Goal: Complete application form: Complete application form

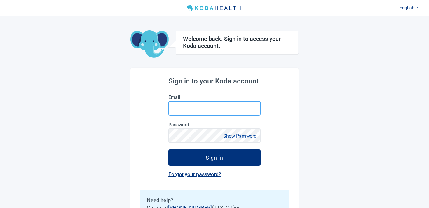
type input "[EMAIL_ADDRESS][DOMAIN_NAME]"
click at [234, 105] on input "[EMAIL_ADDRESS][DOMAIN_NAME]" at bounding box center [214, 108] width 92 height 15
type input "[EMAIL_ADDRESS][DOMAIN_NAME]"
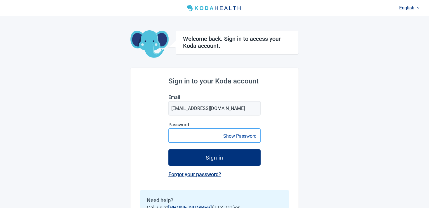
click at [168, 149] on button "Sign in" at bounding box center [214, 157] width 92 height 16
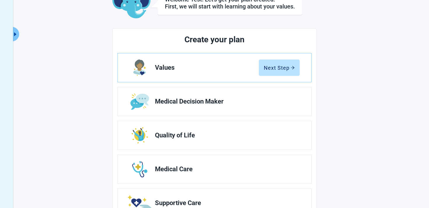
scroll to position [81, 0]
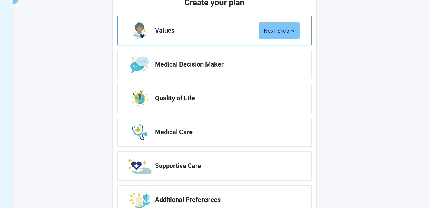
click at [275, 34] on button "Next Step" at bounding box center [279, 30] width 41 height 16
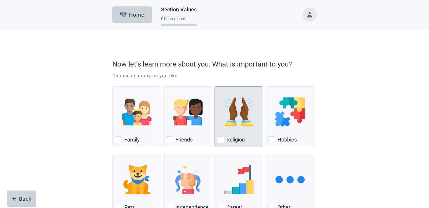
click at [229, 146] on div "Religion" at bounding box center [239, 116] width 49 height 61
click at [215, 87] on input "Religion" at bounding box center [215, 86] width 0 height 0
checkbox input "true"
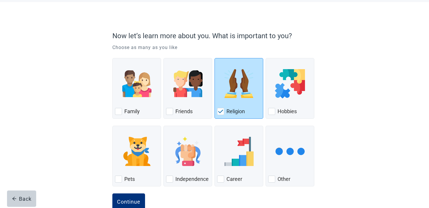
scroll to position [43, 0]
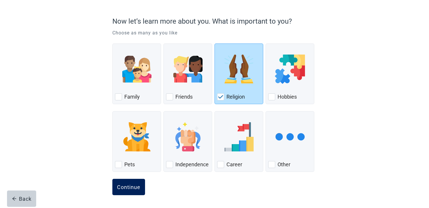
click at [120, 186] on div "Continue" at bounding box center [128, 187] width 23 height 6
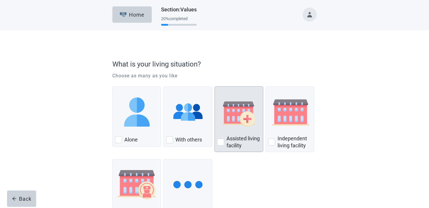
click at [228, 139] on label "Assisted living facility" at bounding box center [244, 142] width 34 height 14
checkbox input "true"
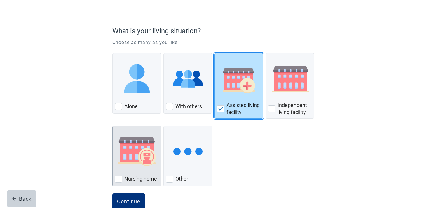
scroll to position [48, 0]
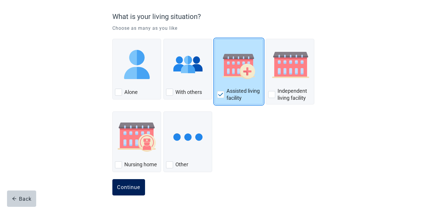
click at [134, 182] on button "Continue" at bounding box center [128, 187] width 33 height 16
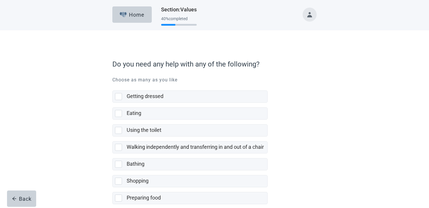
click at [144, 126] on div "Using the toilet" at bounding box center [197, 131] width 141 height 12
click at [113, 120] on input "Using the toilet" at bounding box center [112, 120] width 0 height 0
checkbox input "true"
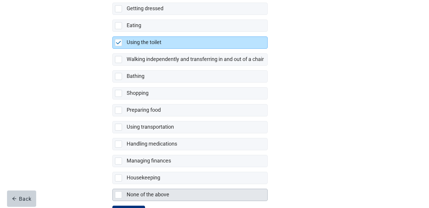
scroll to position [115, 0]
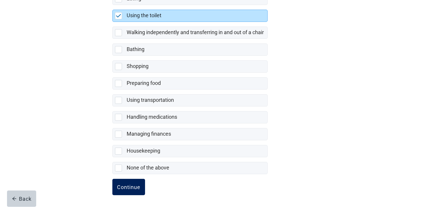
click at [132, 179] on button "Continue" at bounding box center [128, 187] width 33 height 16
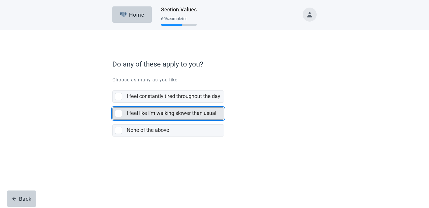
click at [154, 117] on div "I feel like I'm walking slower than usual" at bounding box center [175, 114] width 97 height 12
click at [113, 103] on input "I feel like I'm walking slower than usual" at bounding box center [112, 103] width 0 height 0
checkbox input "true"
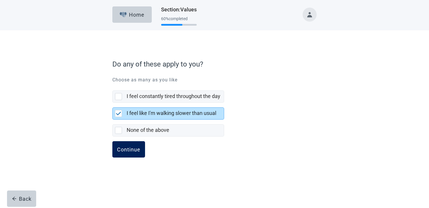
click at [137, 143] on button "Continue" at bounding box center [128, 149] width 33 height 16
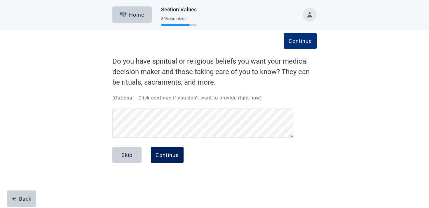
click at [173, 161] on button "Continue" at bounding box center [167, 155] width 33 height 16
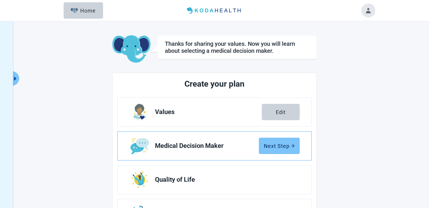
click at [266, 153] on button "Next Step" at bounding box center [279, 146] width 41 height 16
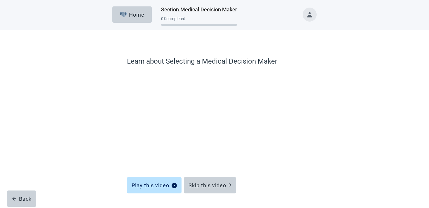
click at [200, 176] on div "Skip this video" at bounding box center [210, 183] width 52 height 16
click at [200, 179] on button "Skip this video" at bounding box center [210, 185] width 52 height 16
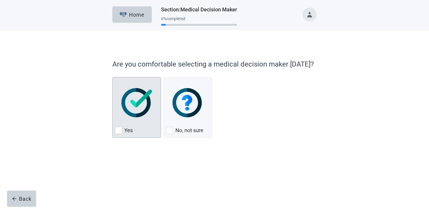
click at [119, 87] on div "Yes, checkbox, not checked" at bounding box center [137, 103] width 44 height 46
click at [113, 77] on input "Yes" at bounding box center [112, 77] width 0 height 0
checkbox input "true"
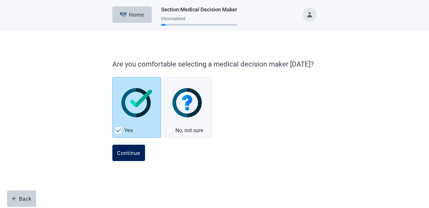
click at [128, 153] on div "Continue" at bounding box center [128, 153] width 23 height 6
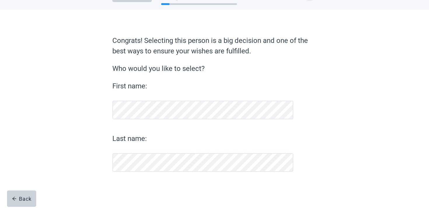
scroll to position [21, 0]
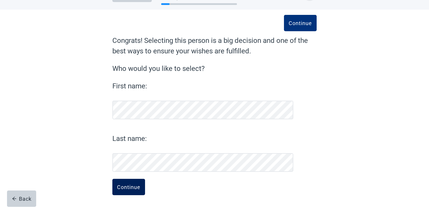
click at [131, 185] on div "Continue" at bounding box center [128, 187] width 23 height 6
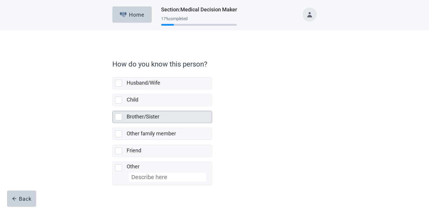
click at [151, 114] on label "Brother/Sister" at bounding box center [143, 117] width 33 height 6
checkbox input "true"
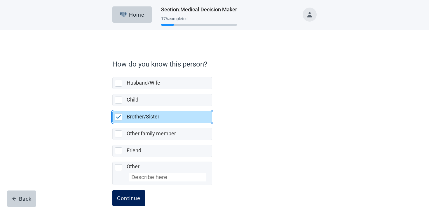
click at [129, 200] on div "Continue" at bounding box center [128, 198] width 23 height 6
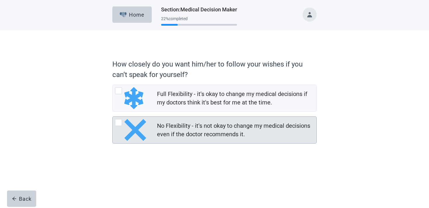
click at [168, 132] on div "No Flexibility - it's not okay to change my medical decisions even if the docto…" at bounding box center [235, 130] width 156 height 17
click at [113, 117] on input "No Flexibility - it's not okay to change my medical decisions even if the docto…" at bounding box center [112, 116] width 0 height 0
radio input "true"
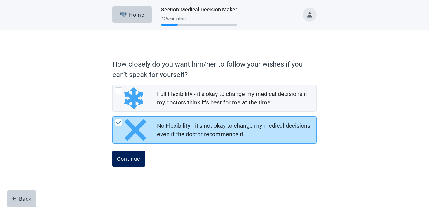
click at [127, 164] on button "Continue" at bounding box center [128, 159] width 33 height 16
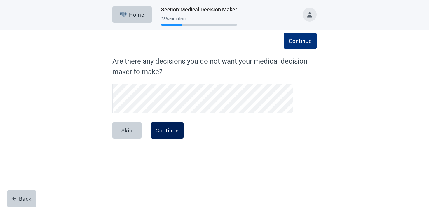
click at [153, 134] on button "Continue" at bounding box center [167, 130] width 33 height 16
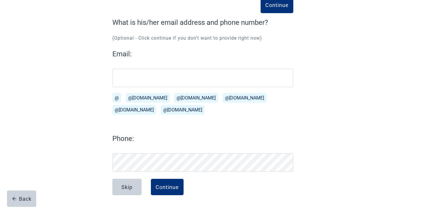
scroll to position [39, 0]
click at [161, 192] on button "Continue" at bounding box center [167, 187] width 33 height 16
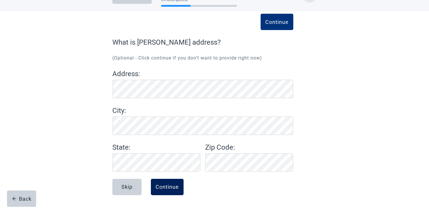
scroll to position [19, 0]
click at [161, 182] on button "Continue" at bounding box center [167, 187] width 33 height 16
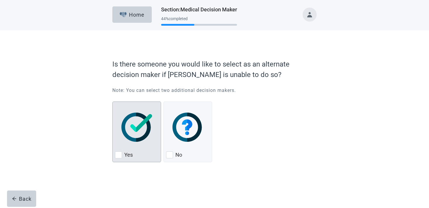
click at [145, 150] on div "Yes" at bounding box center [137, 154] width 44 height 9
click at [113, 102] on input "Yes" at bounding box center [112, 102] width 0 height 0
checkbox input "true"
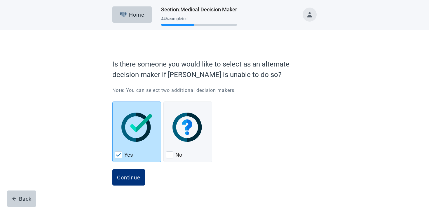
click at [126, 169] on form "Is there someone you would like to select as an alternate decision maker if [PE…" at bounding box center [214, 127] width 204 height 142
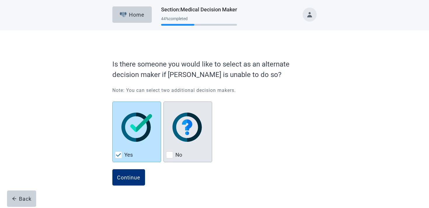
click at [186, 140] on img "No, checkbox, not checked" at bounding box center [188, 127] width 31 height 29
click at [164, 102] on input "No" at bounding box center [164, 102] width 0 height 0
checkbox input "true"
checkbox input "false"
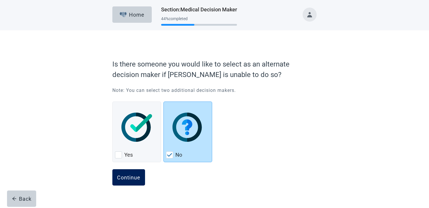
click at [142, 183] on button "Continue" at bounding box center [128, 177] width 33 height 16
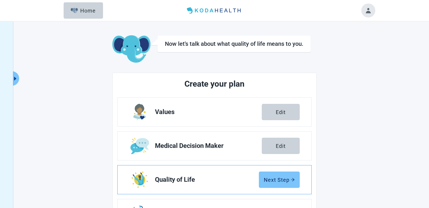
click at [270, 179] on div "Next Step" at bounding box center [279, 180] width 31 height 6
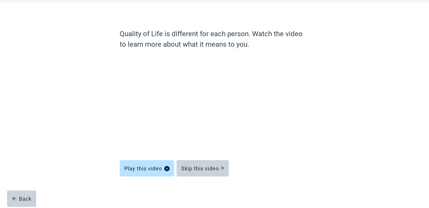
scroll to position [27, 0]
click at [213, 167] on div "Skip this video" at bounding box center [202, 169] width 43 height 6
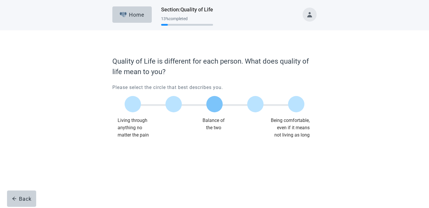
click at [216, 105] on label "Main content" at bounding box center [214, 104] width 16 height 16
click at [215, 104] on input "Quality of life scale: 50 out of 100. Balance of the two" at bounding box center [215, 104] width 0 height 0
click at [143, 150] on button "Continue" at bounding box center [128, 150] width 33 height 16
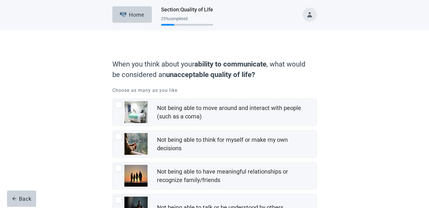
click at [143, 150] on img "Not being able to think for myself or make my own decisions, checkbox, not chec…" at bounding box center [135, 144] width 23 height 22
click at [113, 131] on input "Not being able to think for myself or make my own decisions" at bounding box center [112, 131] width 0 height 0
checkbox input "true"
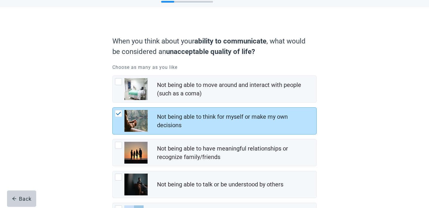
scroll to position [73, 0]
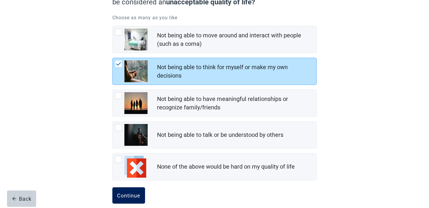
click at [137, 202] on button "Continue" at bounding box center [128, 195] width 33 height 16
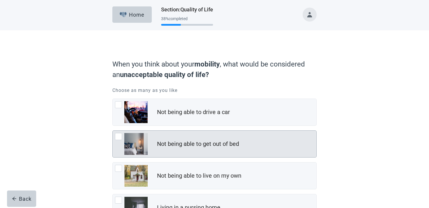
click at [180, 159] on div "Not being able to drive a car Not being able to get out of bed Not being able t…" at bounding box center [214, 176] width 204 height 154
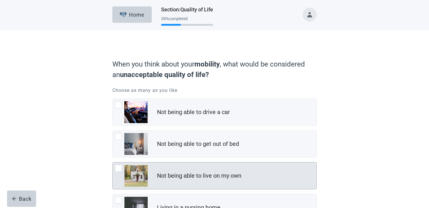
click at [173, 173] on div "Not being able to live on my own" at bounding box center [199, 176] width 84 height 8
click at [113, 163] on input "Not being able to live on my own" at bounding box center [112, 162] width 0 height 0
checkbox input "true"
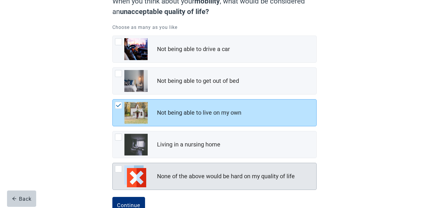
scroll to position [81, 0]
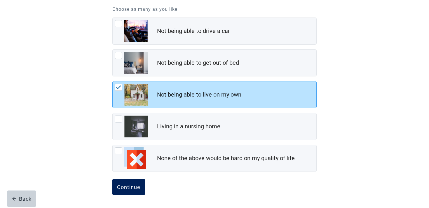
click at [137, 182] on button "Continue" at bounding box center [128, 187] width 33 height 16
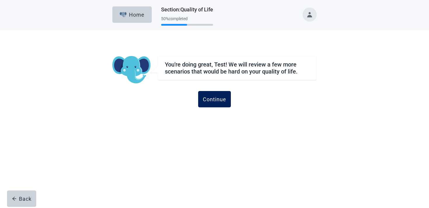
click at [209, 103] on button "Continue" at bounding box center [214, 99] width 33 height 16
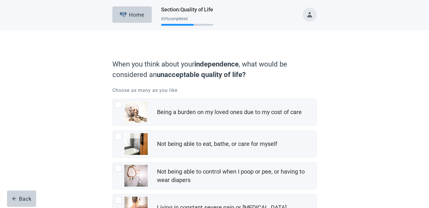
click at [209, 103] on div "Being a burden on my loved ones due to my cost of care" at bounding box center [215, 112] width 204 height 27
click at [113, 99] on input "Being a burden on my loved ones due to my cost of care" at bounding box center [112, 99] width 0 height 0
checkbox input "true"
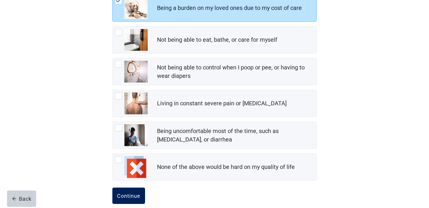
scroll to position [113, 0]
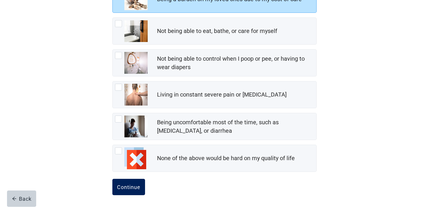
click at [129, 184] on div "Continue" at bounding box center [128, 187] width 23 height 6
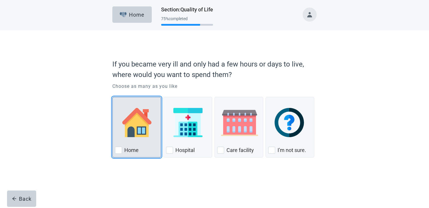
click at [139, 149] on div "Home" at bounding box center [137, 150] width 44 height 9
click at [113, 97] on input "Home" at bounding box center [112, 97] width 0 height 0
checkbox input "true"
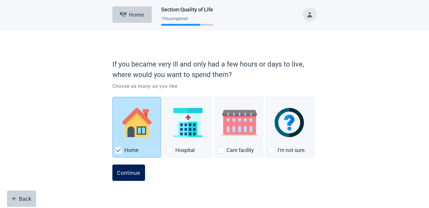
click at [130, 167] on button "Continue" at bounding box center [128, 173] width 33 height 16
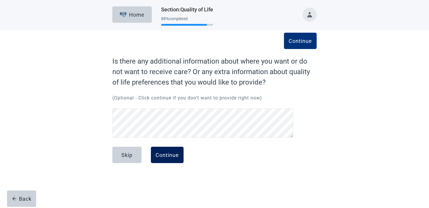
click at [161, 162] on button "Continue" at bounding box center [167, 155] width 33 height 16
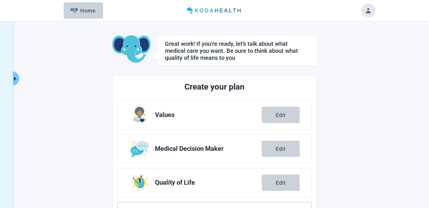
click at [368, 11] on button "Toggle account menu" at bounding box center [368, 11] width 14 height 14
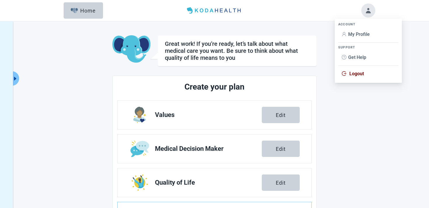
click at [349, 72] on span "Logout" at bounding box center [356, 74] width 15 height 6
